Goal: Task Accomplishment & Management: Complete application form

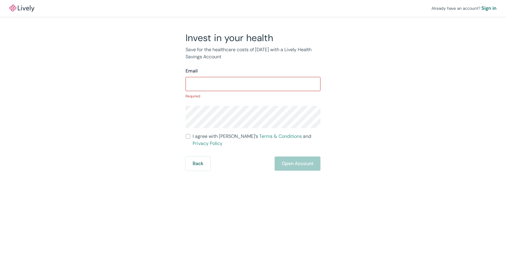
click at [224, 78] on div "​" at bounding box center [252, 84] width 135 height 14
click at [224, 86] on input "Email" at bounding box center [252, 84] width 135 height 12
type input "[EMAIL_ADDRESS][DOMAIN_NAME]"
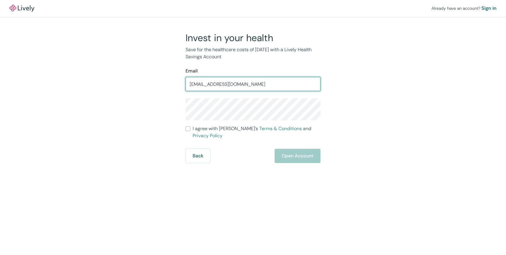
click at [229, 127] on form "Email [EMAIL_ADDRESS][DOMAIN_NAME] ​ I agree with [PERSON_NAME]’s Terms & Condi…" at bounding box center [252, 115] width 135 height 96
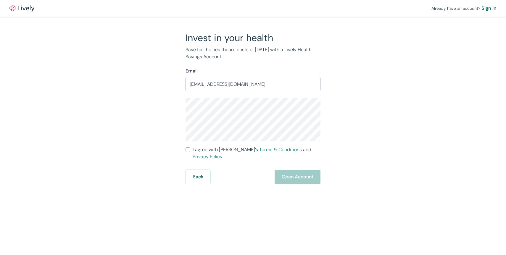
click at [189, 149] on input "I agree with Lively’s Terms & Conditions and Privacy Policy" at bounding box center [187, 149] width 5 height 5
checkbox input "true"
click at [313, 171] on button "Open Account" at bounding box center [297, 177] width 46 height 14
